Goal: Find specific page/section: Find specific page/section

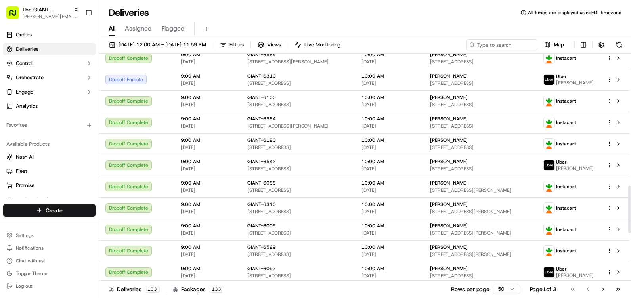
scroll to position [634, 0]
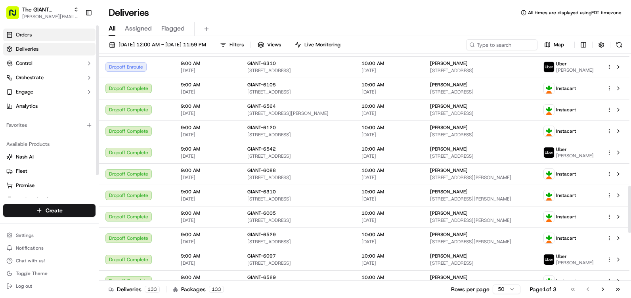
click at [19, 36] on span "Orders" at bounding box center [24, 34] width 16 height 7
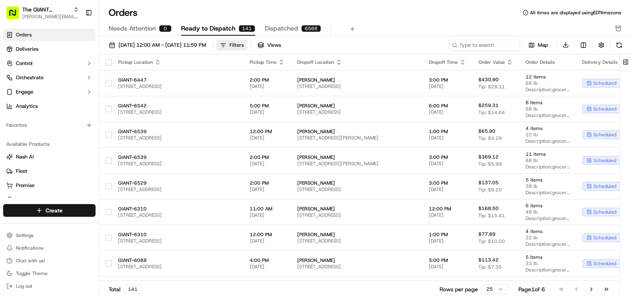
click at [247, 43] on button "Filters" at bounding box center [231, 45] width 31 height 11
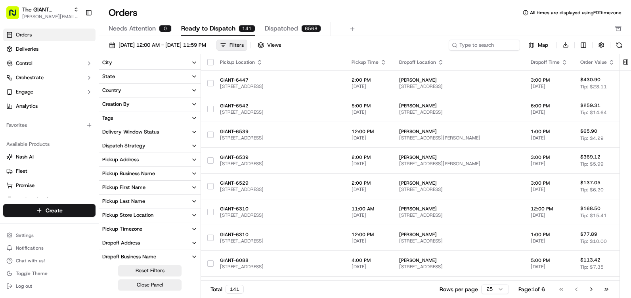
click at [114, 63] on button "City" at bounding box center [149, 62] width 101 height 13
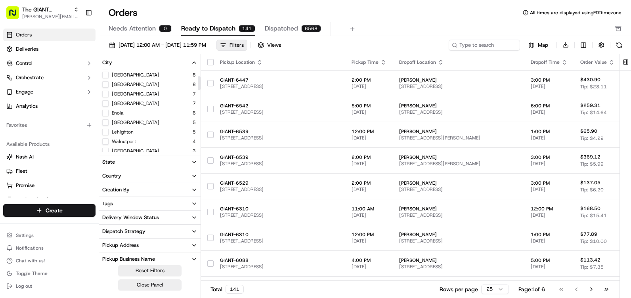
scroll to position [40, 0]
click at [103, 144] on button "Lehighton" at bounding box center [105, 144] width 6 height 6
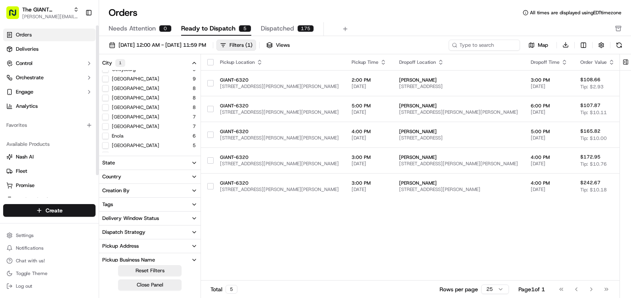
click at [30, 41] on link "Orders" at bounding box center [49, 35] width 92 height 13
click at [161, 284] on button "Close Panel" at bounding box center [149, 284] width 63 height 11
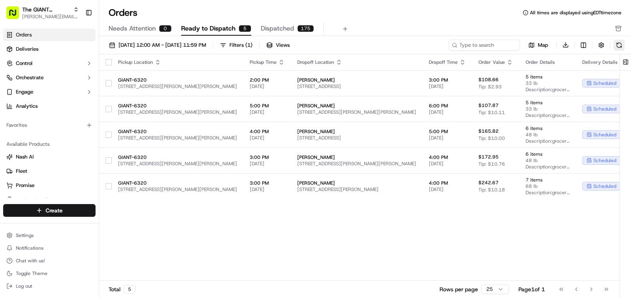
click at [622, 45] on button at bounding box center [618, 45] width 11 height 11
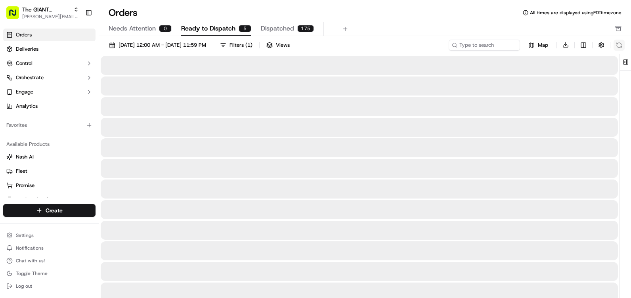
click at [622, 45] on div "Map Download" at bounding box center [537, 44] width 176 height 11
